Goal: Check status: Check status

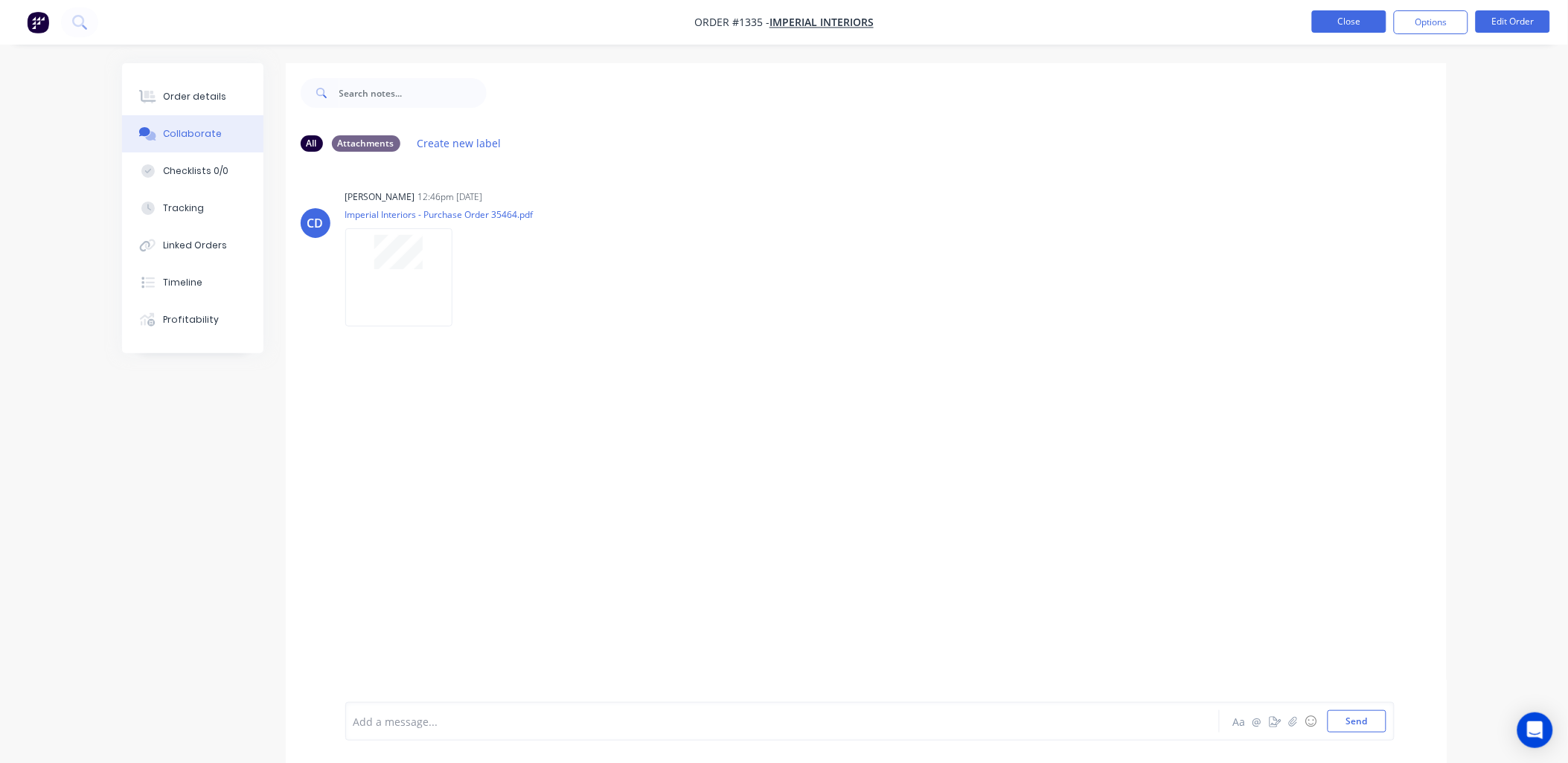
click at [1325, 30] on button "Close" at bounding box center [1349, 21] width 75 height 22
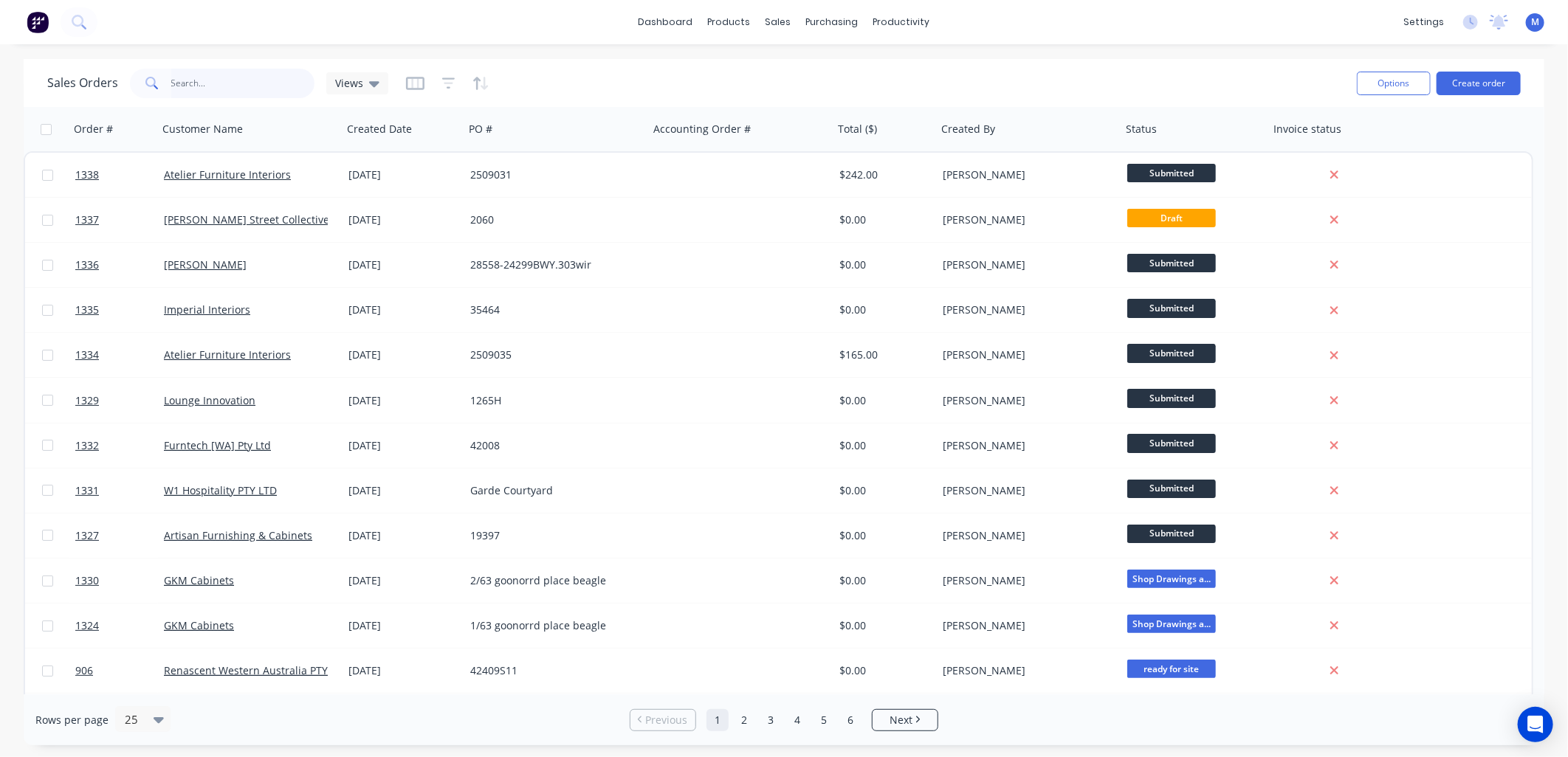
click at [229, 82] on input "text" at bounding box center [243, 83] width 144 height 29
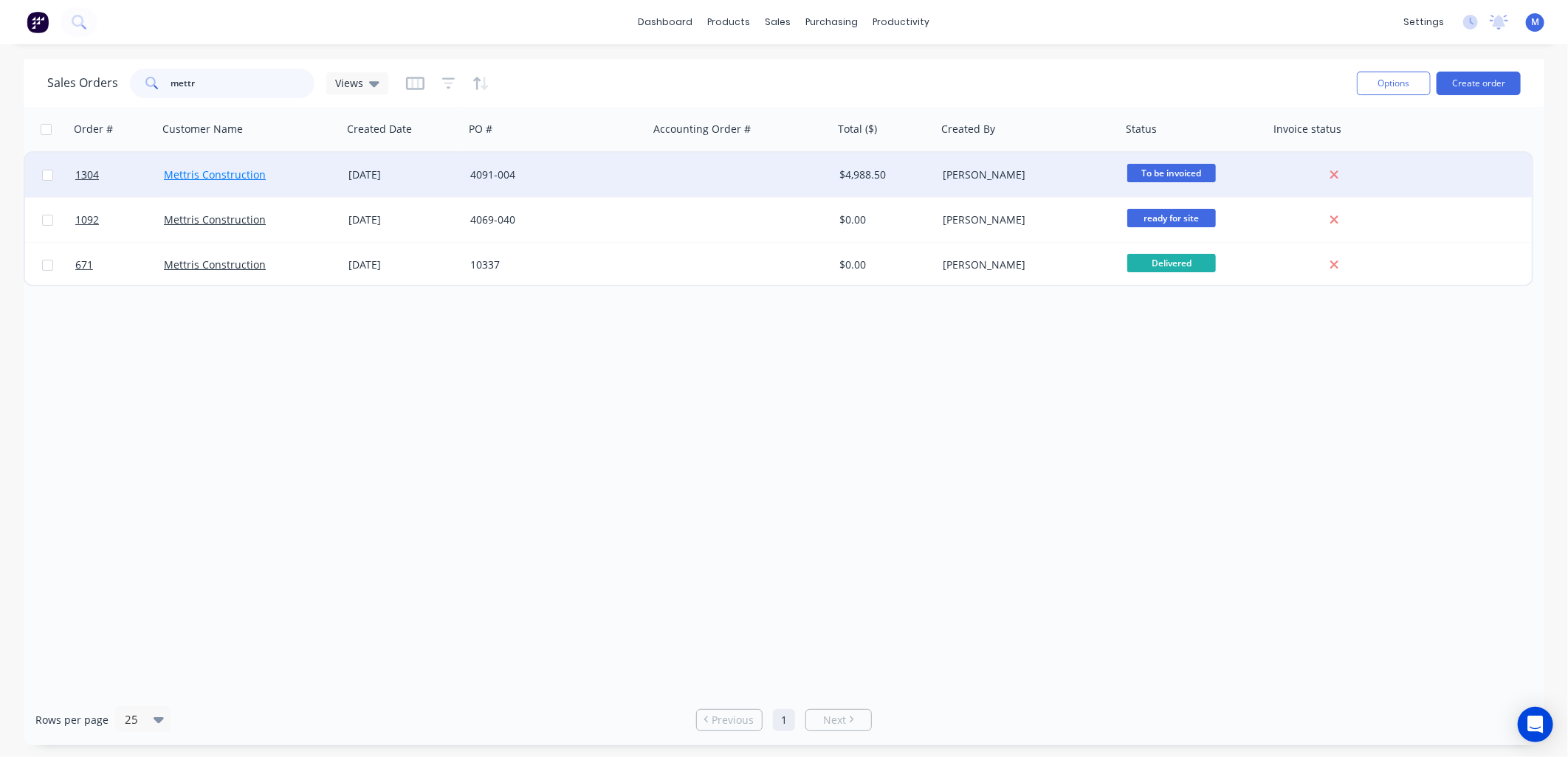
type input "mettr"
click at [214, 174] on link "Mettris Construction" at bounding box center [214, 174] width 102 height 14
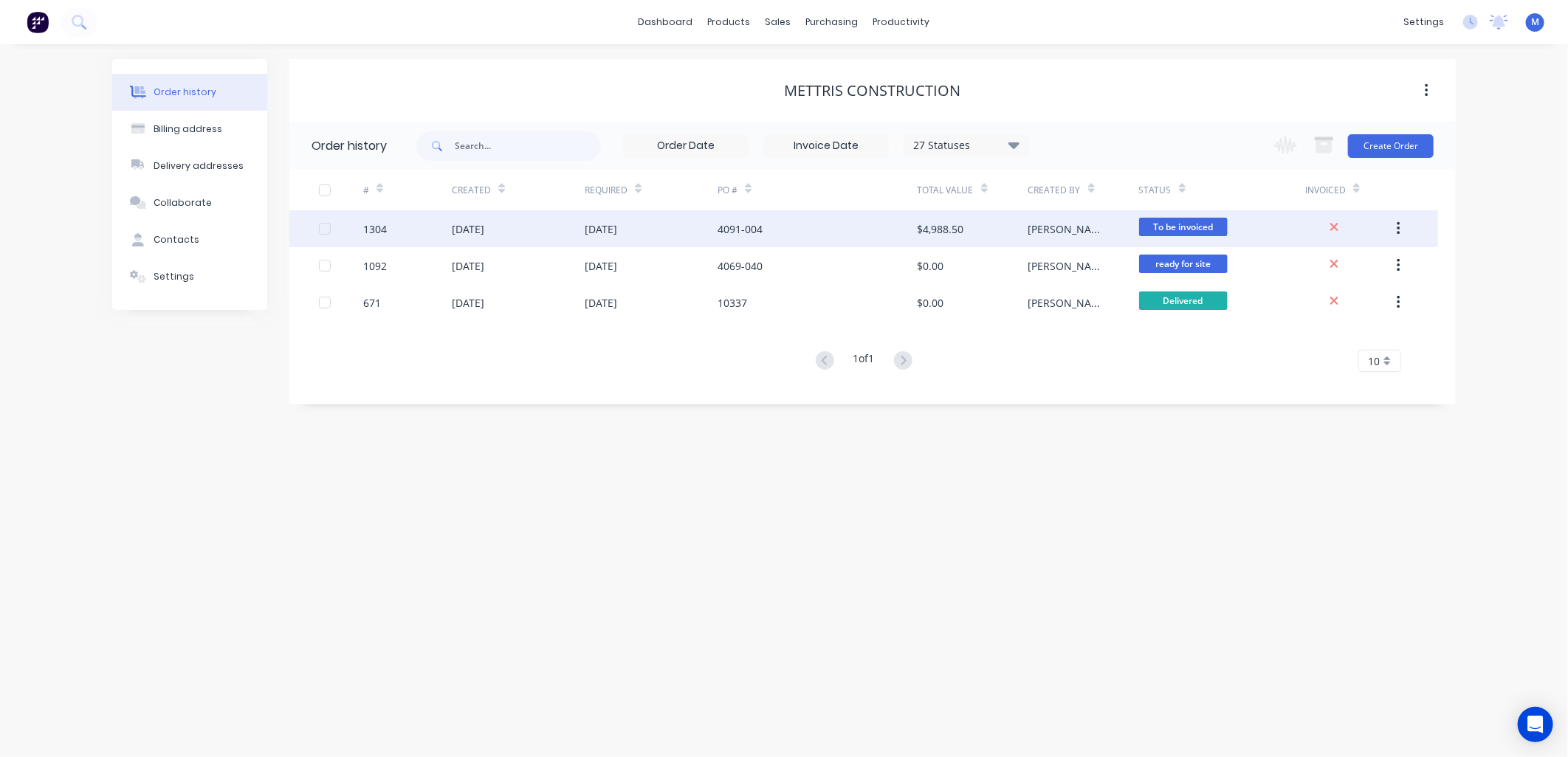
click at [751, 226] on div "4091-004" at bounding box center [740, 229] width 45 height 15
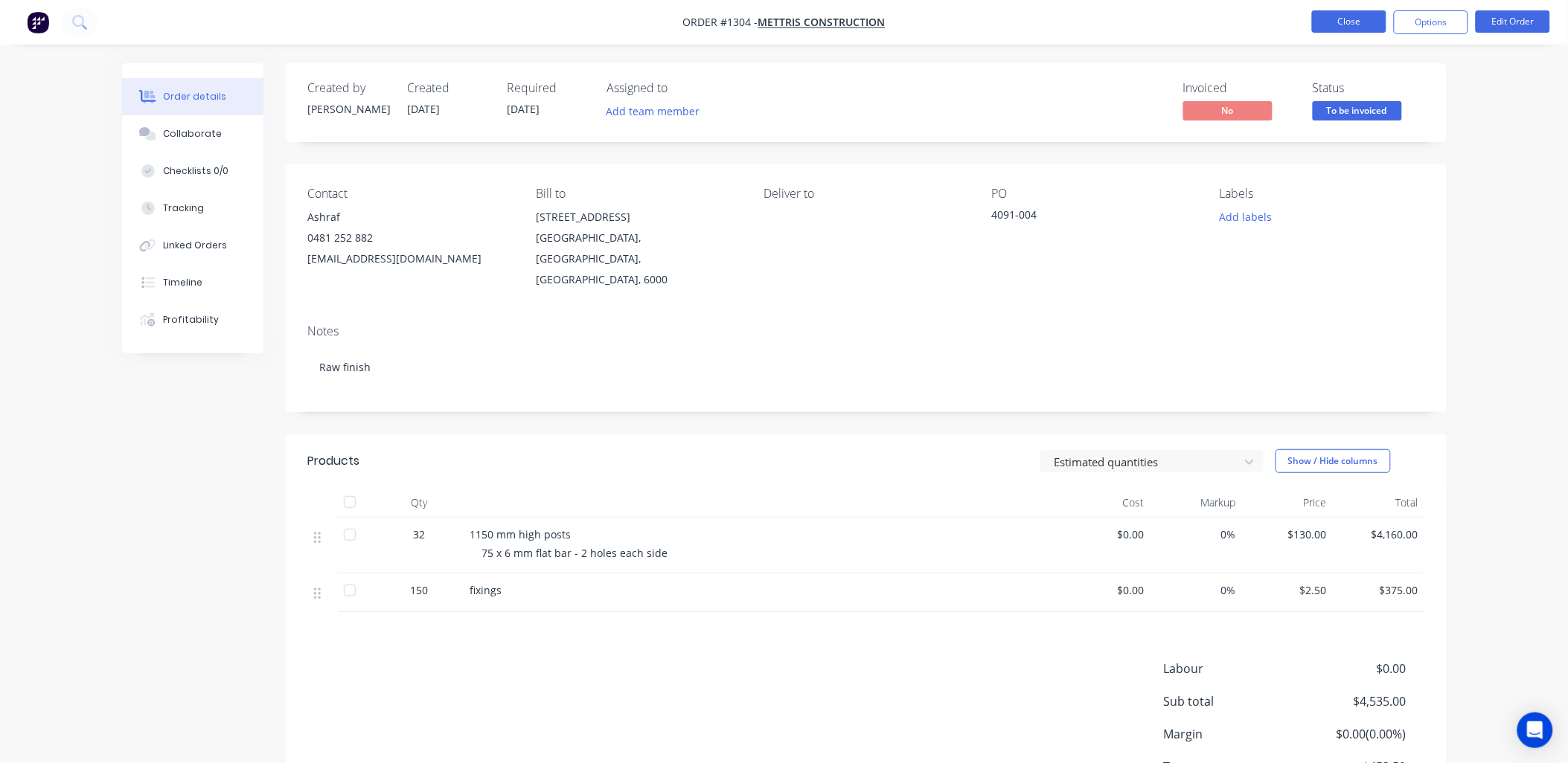
click at [1376, 13] on button "Close" at bounding box center [1349, 21] width 75 height 22
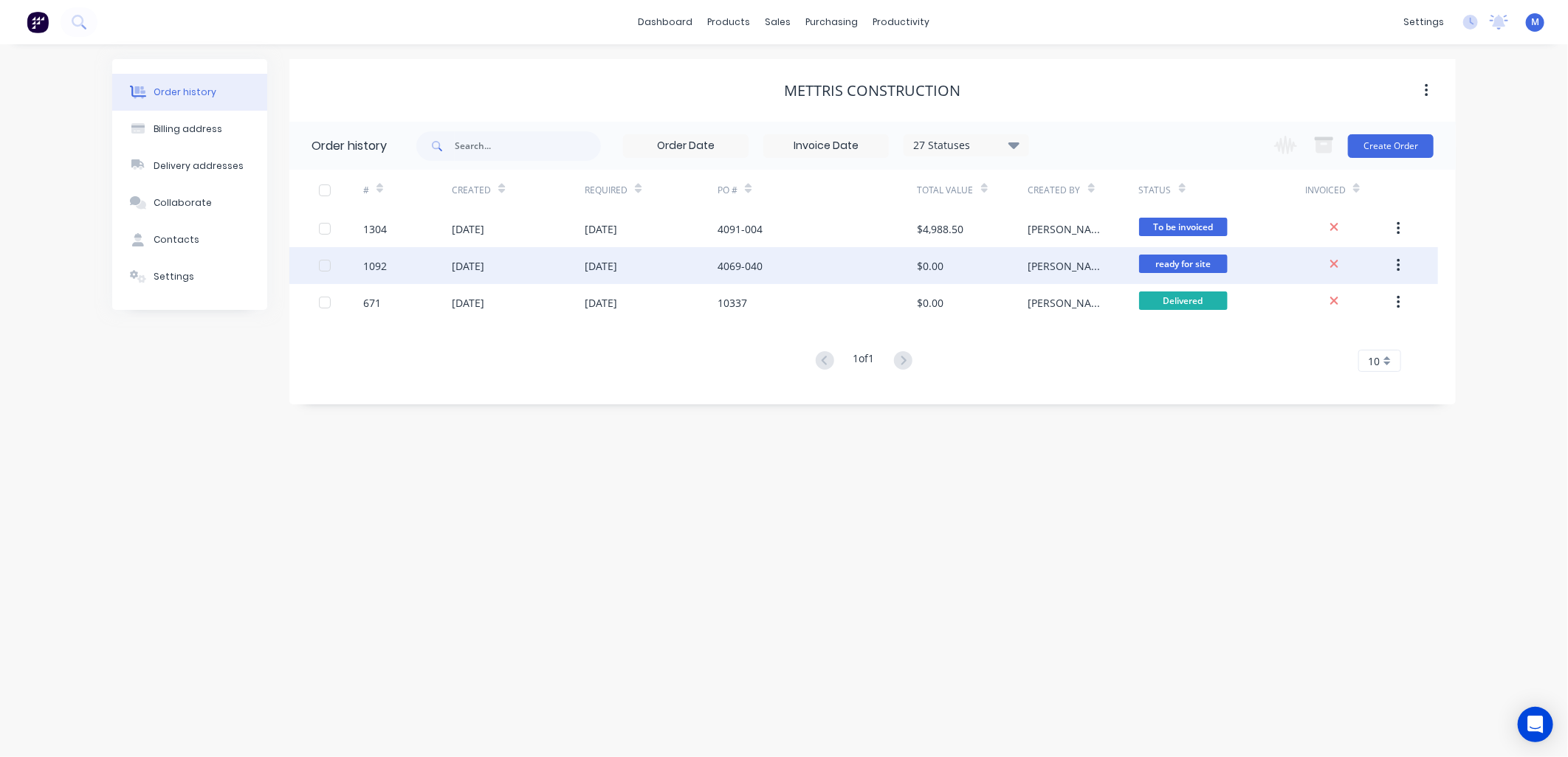
click at [631, 256] on div "[DATE]" at bounding box center [651, 265] width 133 height 37
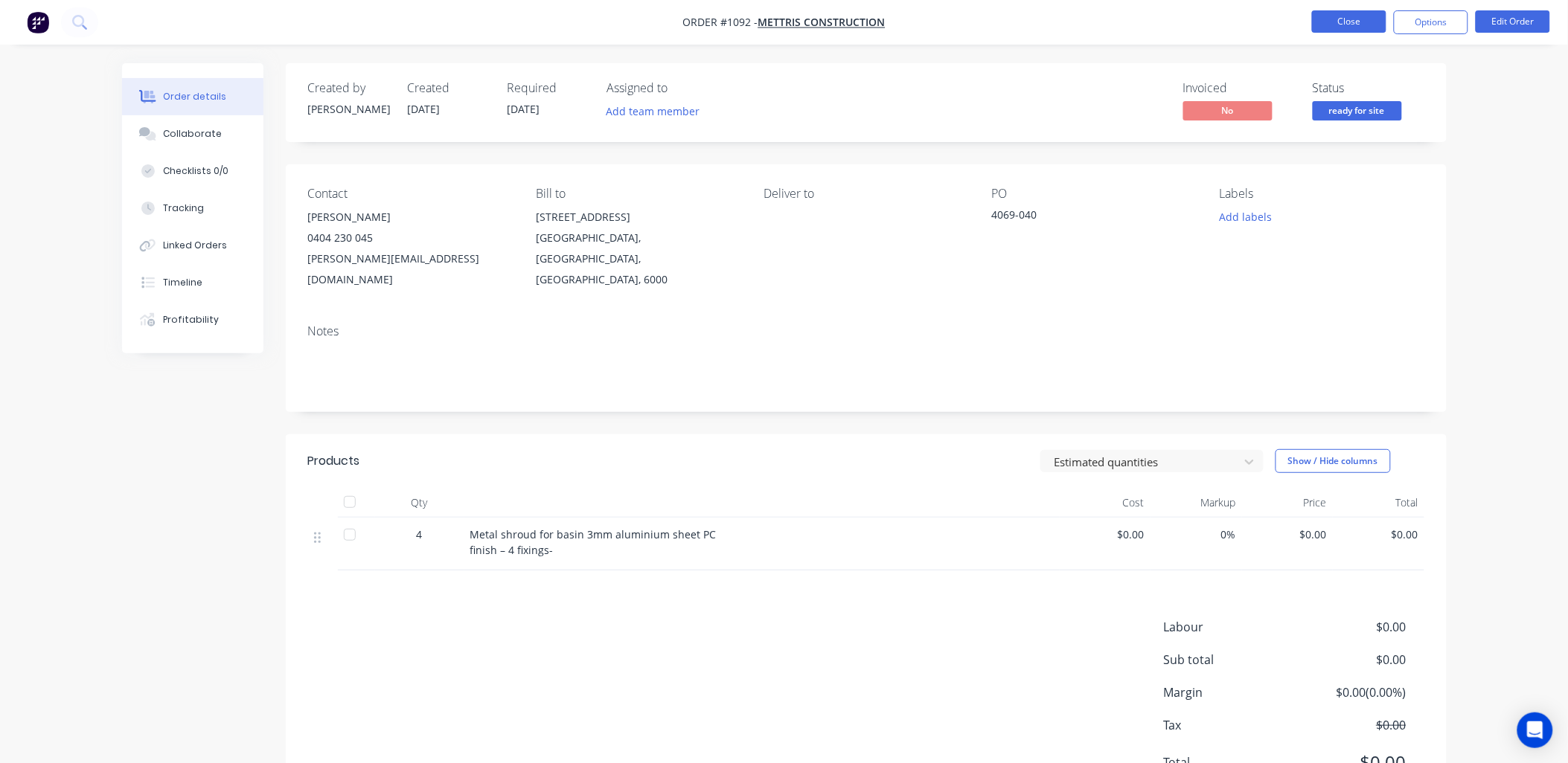
click at [1338, 30] on button "Close" at bounding box center [1349, 21] width 75 height 22
